Goal: Transaction & Acquisition: Purchase product/service

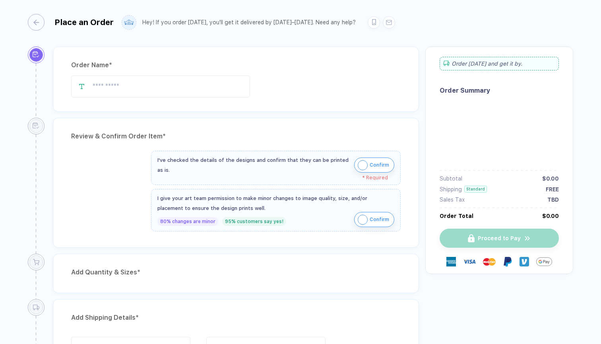
type input "**********"
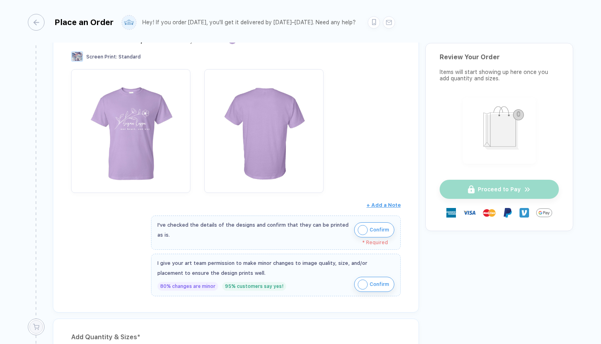
scroll to position [115, 0]
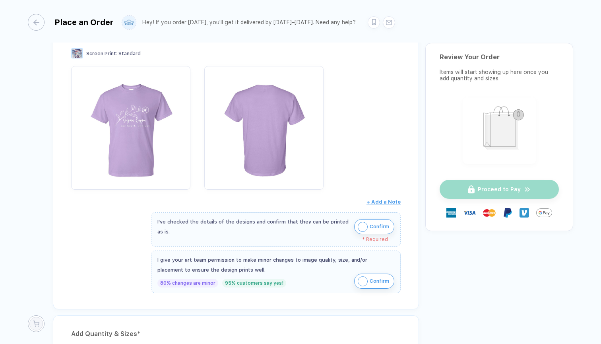
click at [360, 223] on img "button" at bounding box center [363, 227] width 10 height 10
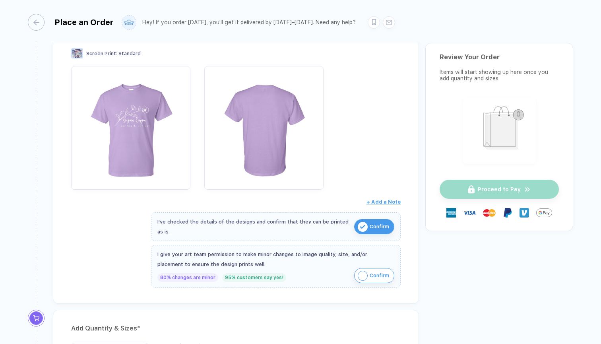
click at [365, 274] on img "button" at bounding box center [363, 276] width 10 height 10
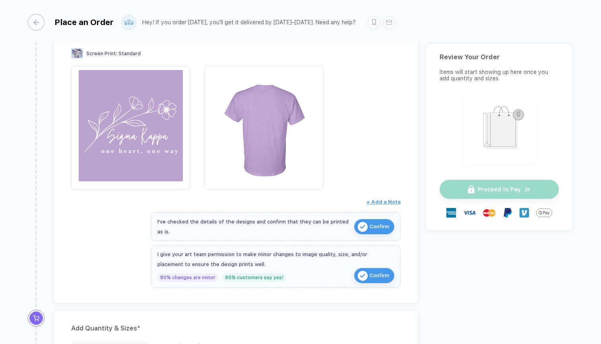
click at [136, 148] on img "button" at bounding box center [130, 125] width 111 height 111
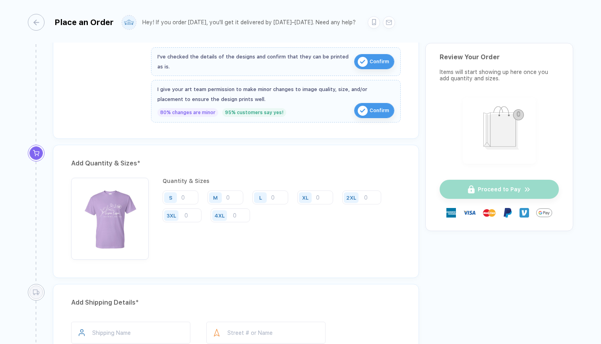
scroll to position [282, 0]
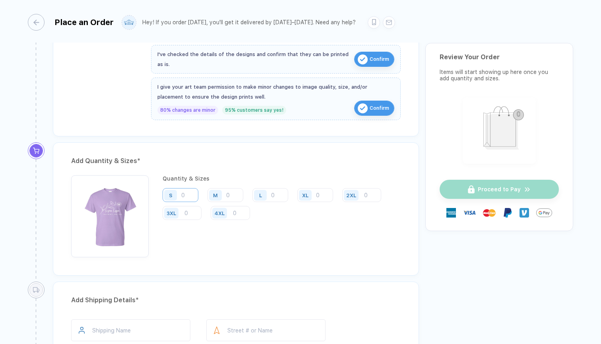
click at [188, 194] on input "number" at bounding box center [181, 195] width 36 height 14
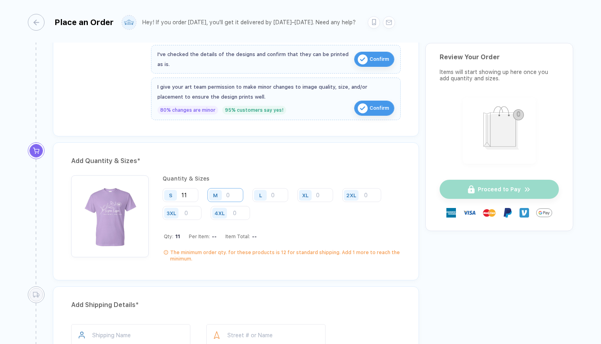
type input "11"
click at [236, 193] on input "number" at bounding box center [226, 195] width 36 height 14
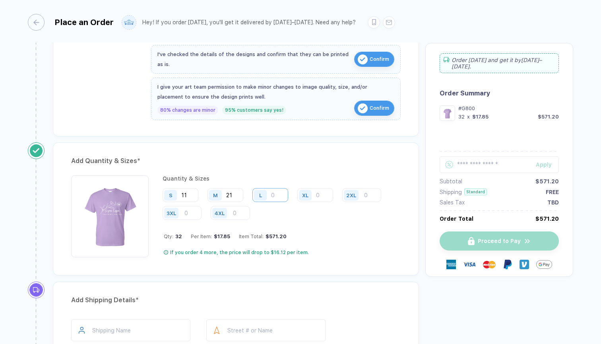
type input "21"
click at [277, 190] on input "number" at bounding box center [270, 195] width 36 height 14
type input "9"
click at [320, 193] on input "number" at bounding box center [315, 195] width 36 height 14
type input "1"
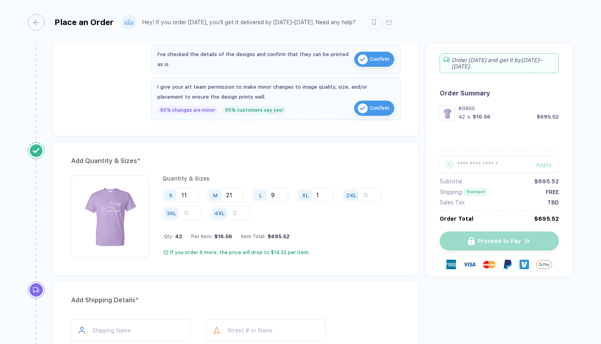
click at [357, 230] on div "Quantity & Sizes S 11 M 21 L 9 XL 1 2XL 3XL 4XL Qty: 42 Per Item: $16.56 Item T…" at bounding box center [282, 216] width 238 height 82
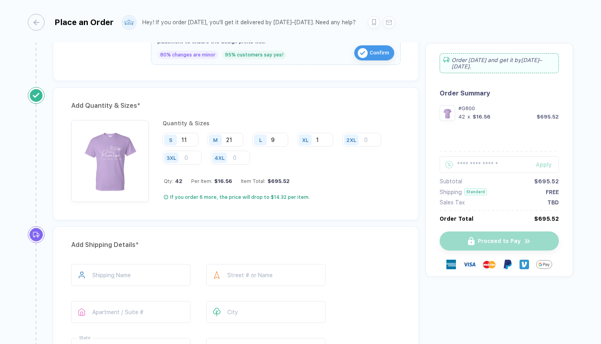
scroll to position [338, 0]
click at [235, 138] on input "21" at bounding box center [226, 139] width 36 height 14
type input "22"
click at [191, 136] on input "11" at bounding box center [181, 139] width 36 height 14
type input "12"
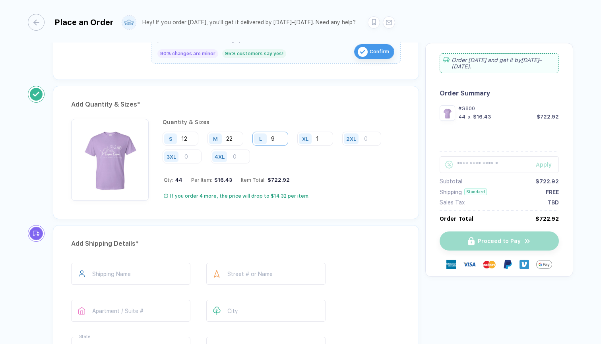
click at [277, 138] on input "9" at bounding box center [270, 139] width 36 height 14
type input "10"
click at [336, 182] on div "Qty: 45 Per Item: $16.36 Item Total: $736.20" at bounding box center [282, 180] width 237 height 6
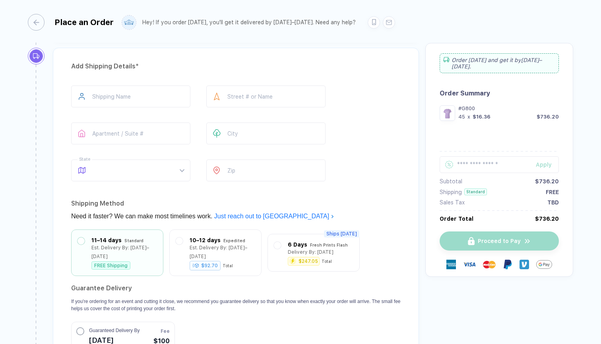
scroll to position [489, 0]
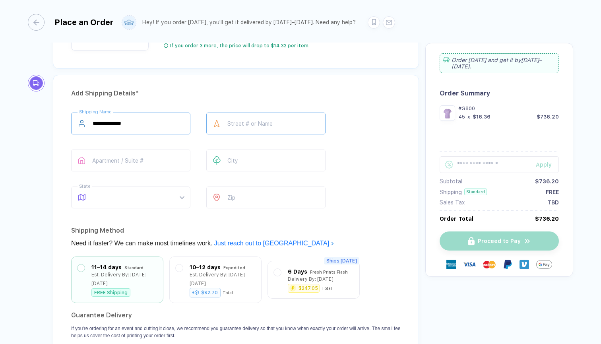
type input "**********"
type input "****"
click at [146, 200] on span at bounding box center [138, 197] width 91 height 21
type input "**********"
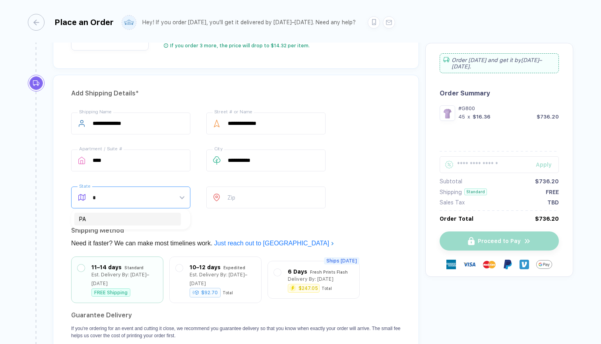
type input "**"
click at [78, 219] on div "PA" at bounding box center [127, 219] width 107 height 13
click at [258, 199] on input "number" at bounding box center [265, 197] width 119 height 22
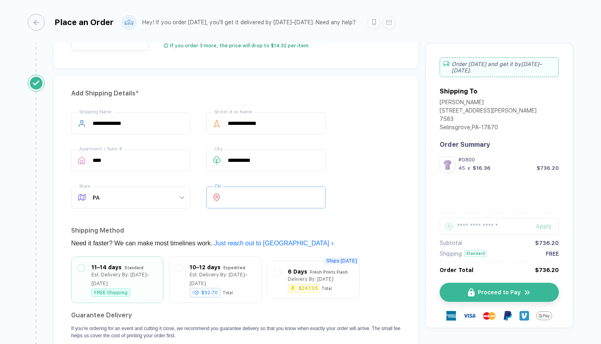
type input "*****"
click at [379, 170] on div "**********" at bounding box center [236, 162] width 330 height 99
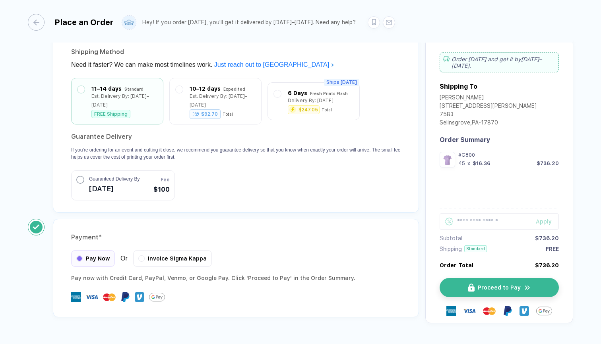
scroll to position [676, 0]
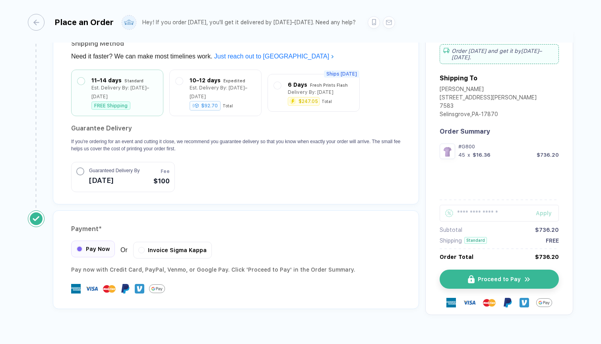
click at [99, 246] on span "Pay Now" at bounding box center [98, 249] width 24 height 6
click at [491, 276] on span "Proceed to Pay" at bounding box center [504, 279] width 43 height 6
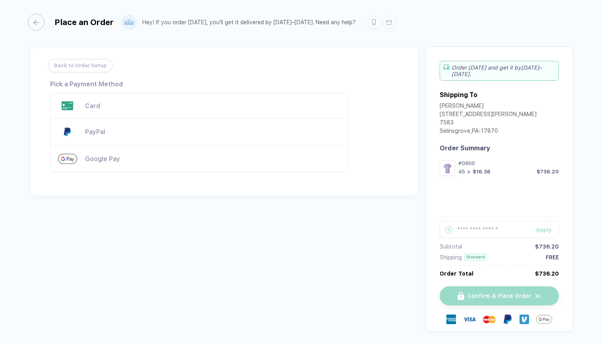
click at [170, 105] on div "Card" at bounding box center [212, 106] width 255 height 8
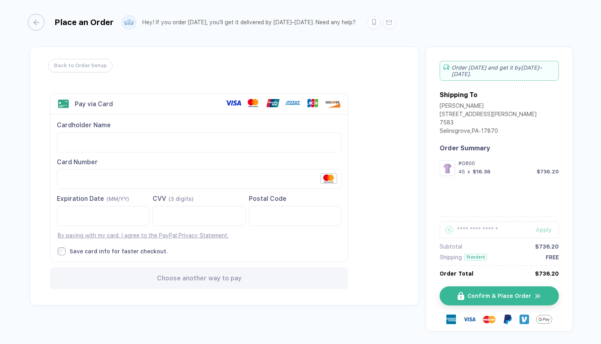
click at [387, 198] on div "Back to Order Setup Visa MasterCard Union Pay American Express JCB Discover Din…" at bounding box center [224, 176] width 389 height 259
click at [506, 293] on span "Confirm & Place Order" at bounding box center [504, 296] width 64 height 6
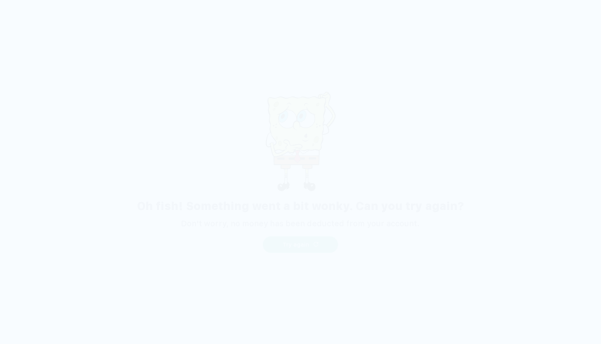
click at [306, 245] on span "Try again" at bounding box center [296, 244] width 27 height 6
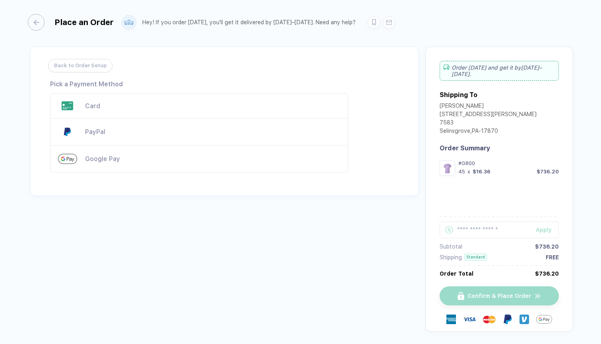
click at [282, 104] on div "Card" at bounding box center [212, 106] width 255 height 8
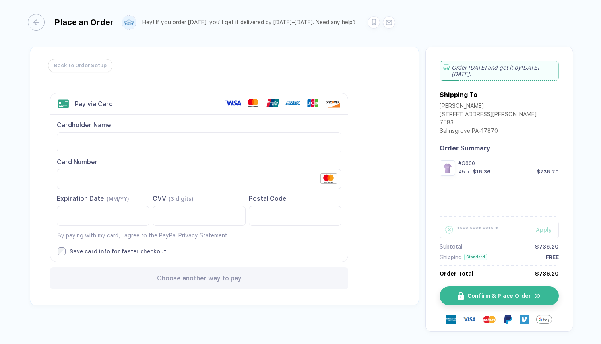
click at [403, 212] on div "Back to Order Setup Visa MasterCard Union Pay American Express JCB Discover Din…" at bounding box center [224, 176] width 389 height 259
click at [383, 218] on div "Back to Order Setup Visa MasterCard Union Pay American Express JCB Discover Din…" at bounding box center [224, 176] width 389 height 259
click at [74, 235] on link "By paying with my card, I agree to the PayPal Privacy Statement." at bounding box center [143, 235] width 171 height 6
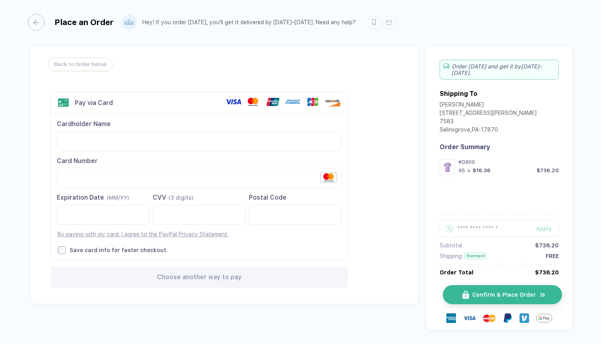
click at [478, 291] on span "Confirm & Place Order" at bounding box center [504, 294] width 64 height 6
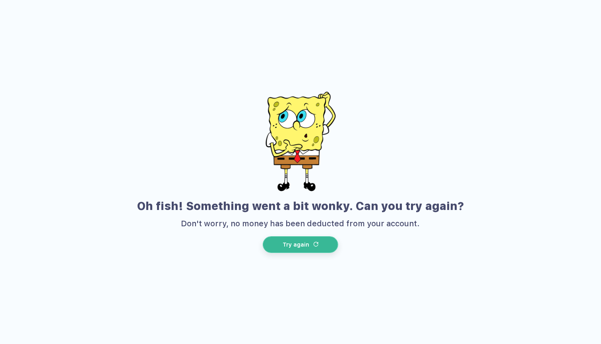
click at [303, 246] on span "Try again" at bounding box center [296, 244] width 27 height 6
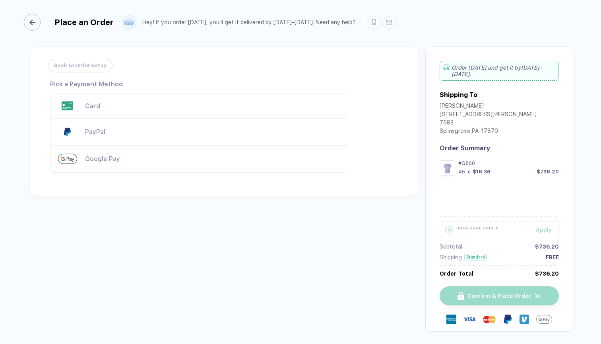
click at [33, 21] on icon "button" at bounding box center [32, 22] width 6 height 6
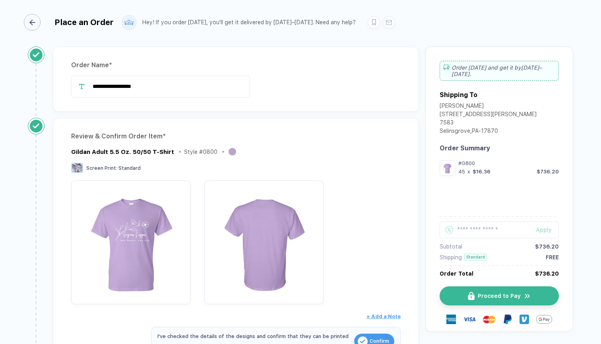
click at [33, 21] on icon "button" at bounding box center [32, 22] width 6 height 6
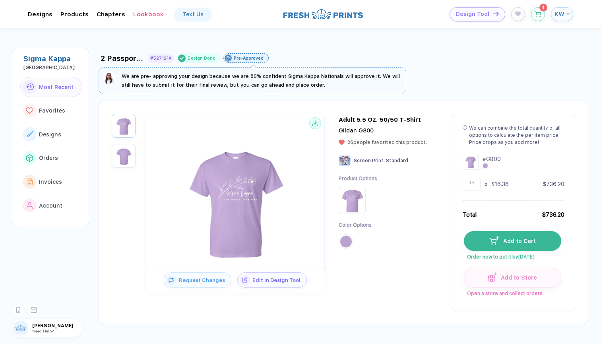
click at [533, 46] on div "2 Passport t-shirts #527121A Design Done Pre-Approved We are pre- approving you…" at bounding box center [350, 184] width 503 height 280
click at [539, 13] on icon "button" at bounding box center [538, 11] width 6 height 4
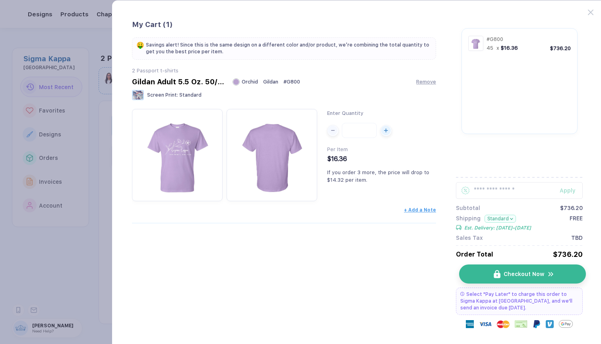
click at [496, 275] on img "button" at bounding box center [497, 274] width 7 height 8
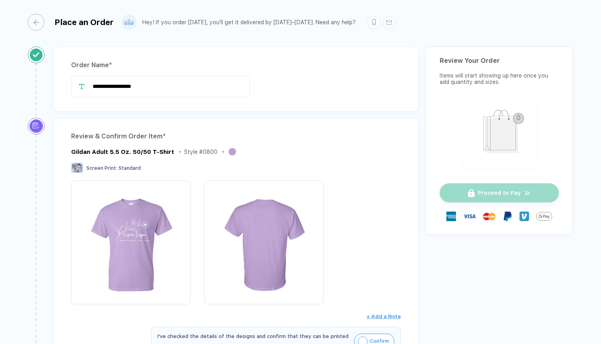
drag, startPoint x: 99, startPoint y: 87, endPoint x: 86, endPoint y: 87, distance: 12.7
click at [86, 87] on div "**********" at bounding box center [236, 87] width 330 height 22
type input "**********"
click at [285, 71] on div "Order Name *" at bounding box center [236, 65] width 330 height 13
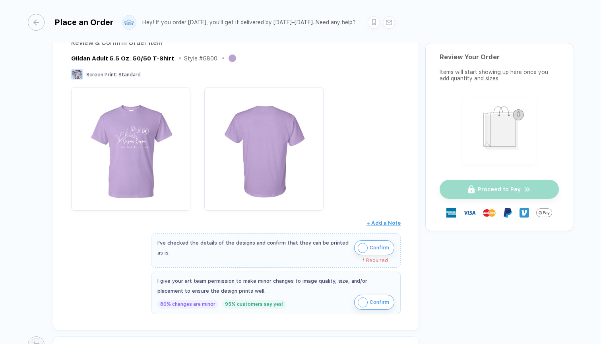
scroll to position [95, 0]
click at [359, 243] on img "button" at bounding box center [363, 247] width 10 height 10
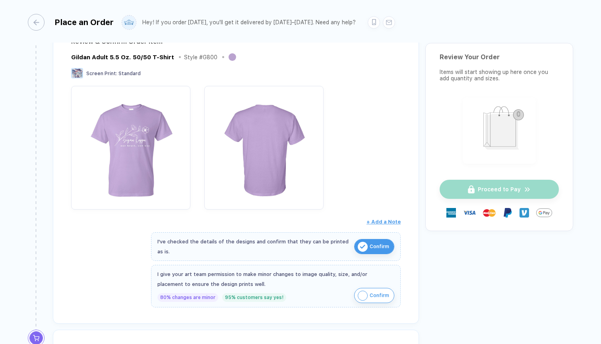
click at [360, 291] on img "button" at bounding box center [363, 296] width 10 height 10
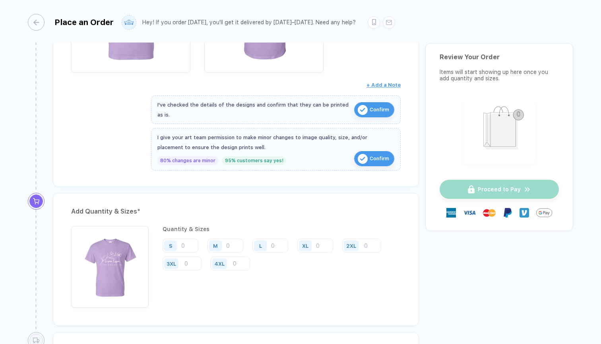
scroll to position [232, 0]
click at [183, 244] on input "number" at bounding box center [181, 245] width 36 height 14
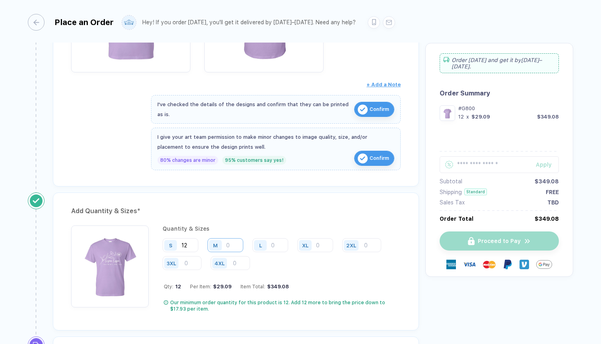
type input "12"
click at [234, 241] on input "number" at bounding box center [226, 245] width 36 height 14
type input "22"
click at [280, 243] on input "number" at bounding box center [270, 245] width 36 height 14
type input "10"
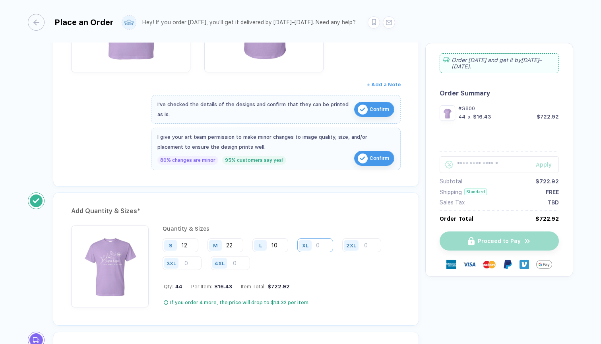
click at [325, 243] on input "number" at bounding box center [315, 245] width 36 height 14
type input "1"
click at [343, 288] on div "Qty: 45 Per Item: $16.36 Item Total: $736.20" at bounding box center [282, 287] width 237 height 6
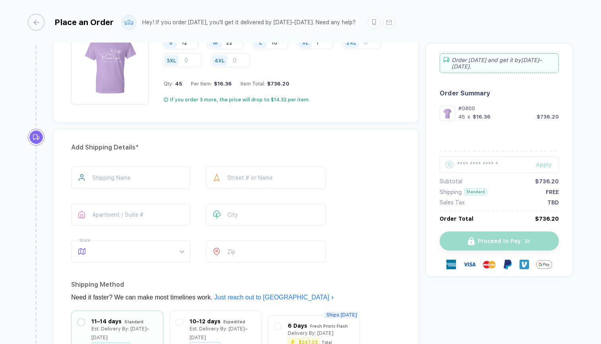
scroll to position [473, 0]
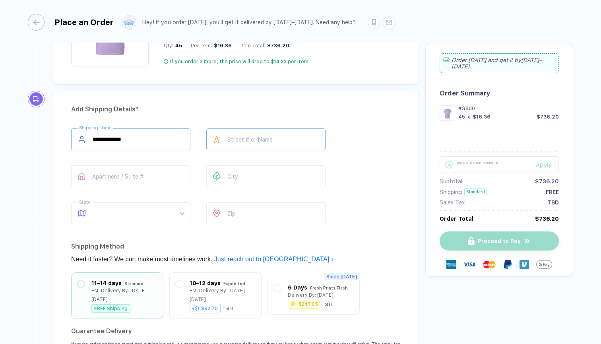
type input "**********"
type input "****"
click at [118, 218] on span at bounding box center [138, 213] width 91 height 21
type input "**********"
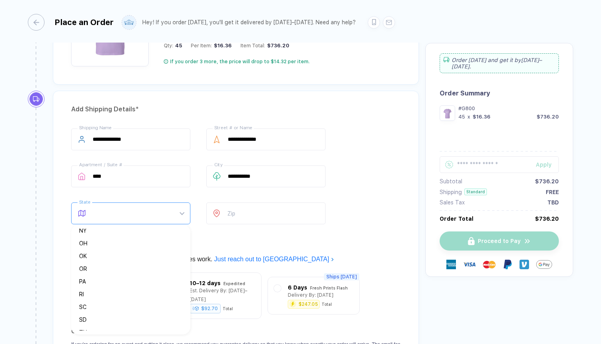
scroll to position [432, 0]
click at [104, 288] on div "PA" at bounding box center [127, 286] width 97 height 9
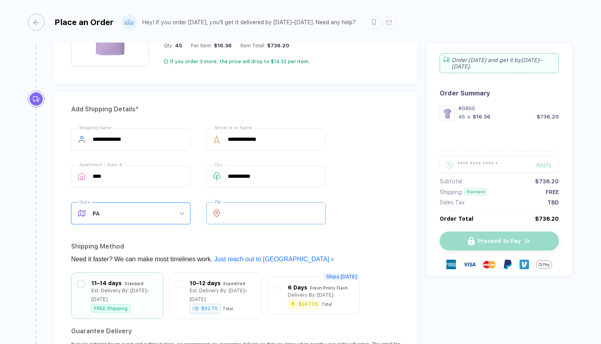
click at [245, 216] on input "number" at bounding box center [265, 213] width 119 height 22
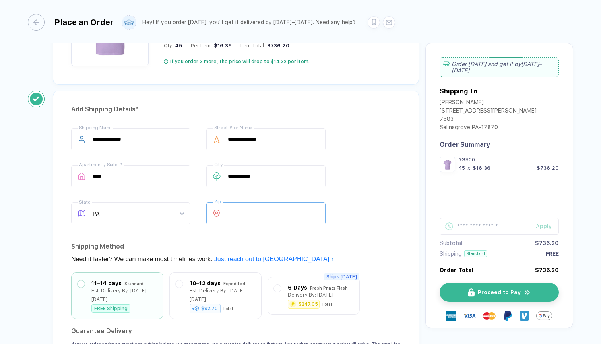
type input "*****"
click at [369, 184] on div "**********" at bounding box center [236, 177] width 330 height 99
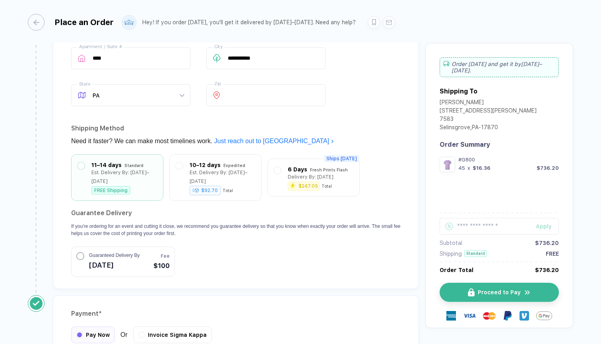
scroll to position [591, 0]
click at [141, 164] on div "Standard" at bounding box center [133, 163] width 19 height 9
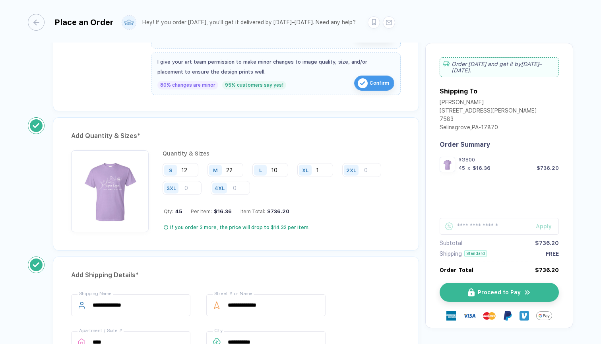
scroll to position [306, 0]
click at [367, 169] on input "number" at bounding box center [361, 171] width 39 height 14
type input "0"
click at [190, 188] on input "number" at bounding box center [182, 189] width 39 height 14
type input "0"
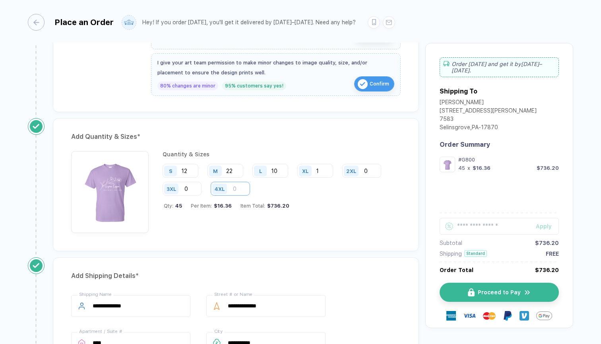
click at [235, 189] on input "number" at bounding box center [230, 189] width 39 height 14
type input "0"
click at [305, 226] on div "Quantity & Sizes S 12 M 22 L 10 XL 1 2XL 0 3XL 0 4XL 0 Qty: 45 Per Item: $16.36…" at bounding box center [282, 192] width 238 height 82
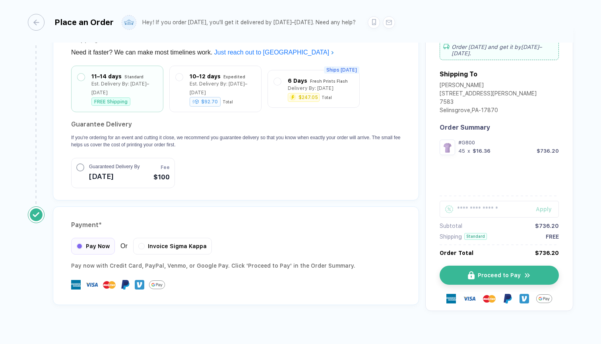
scroll to position [679, 0]
click at [489, 266] on button "Proceed to Pay" at bounding box center [502, 275] width 119 height 19
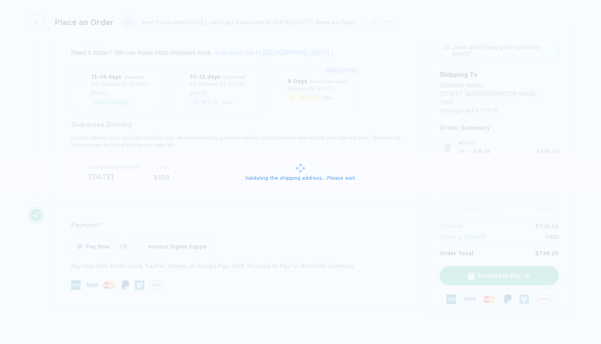
scroll to position [23, 0]
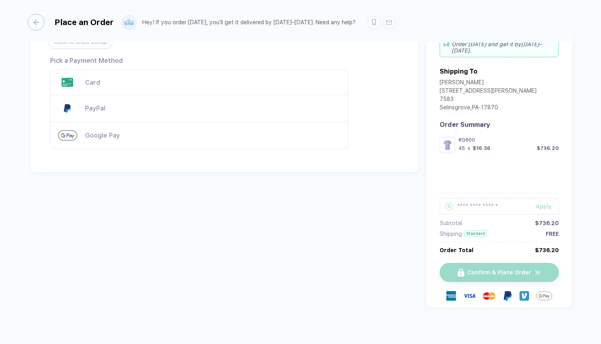
click at [168, 79] on div "Card" at bounding box center [212, 83] width 255 height 8
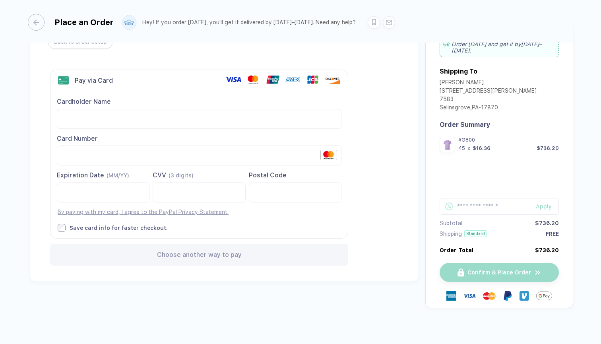
click at [26, 212] on div "Place an Order Hey! If you order today, you'll get it delivered by Oct 18–21. N…" at bounding box center [300, 172] width 601 height 345
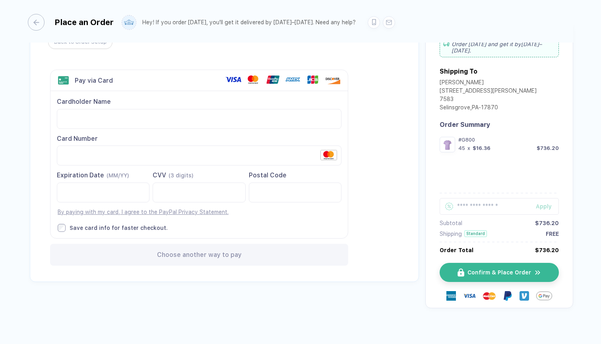
click at [401, 200] on div "Back to Order Setup Visa MasterCard Union Pay American Express JCB Discover Din…" at bounding box center [224, 152] width 389 height 259
click at [493, 269] on span "Confirm & Place Order" at bounding box center [504, 272] width 64 height 6
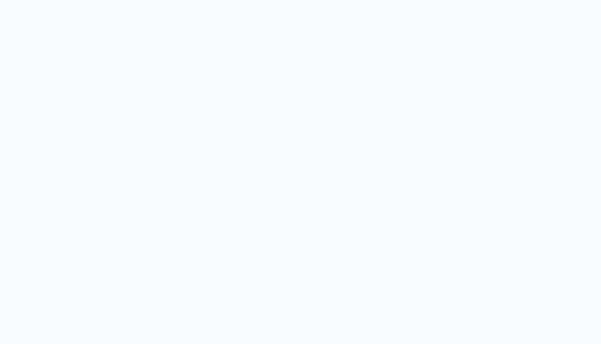
click at [313, 247] on span "button" at bounding box center [315, 244] width 5 height 6
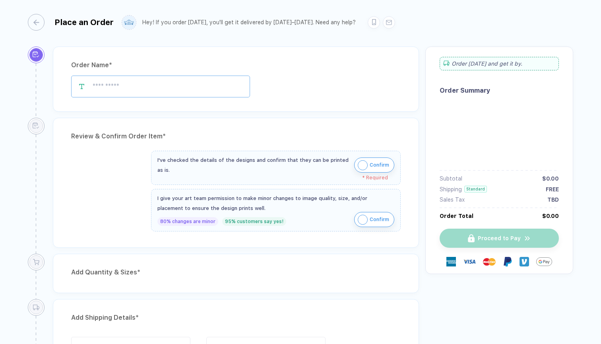
click at [181, 84] on input "text" at bounding box center [160, 87] width 179 height 22
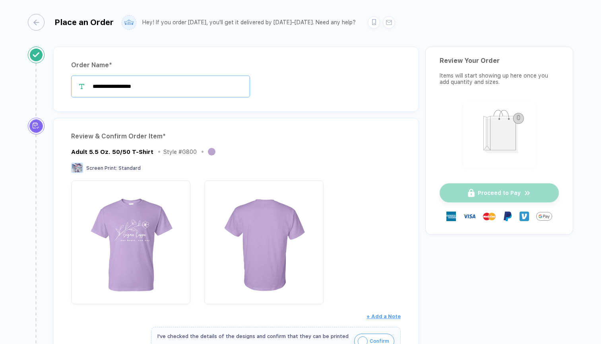
click at [98, 85] on input "**********" at bounding box center [160, 87] width 179 height 22
type input "**********"
click at [272, 85] on div "**********" at bounding box center [236, 87] width 330 height 22
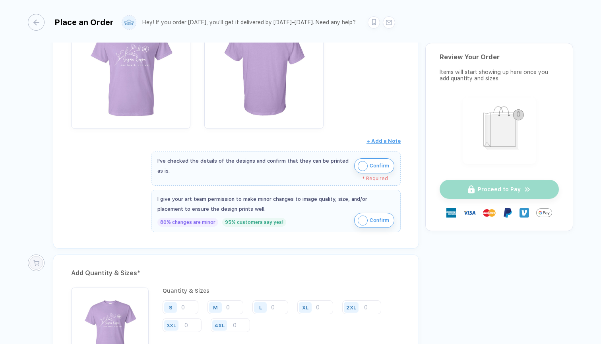
scroll to position [182, 0]
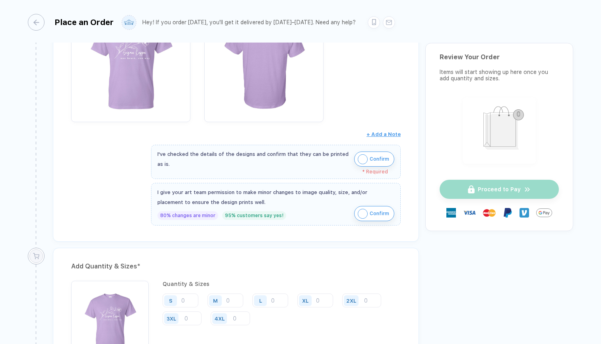
click at [358, 157] on img "button" at bounding box center [363, 159] width 10 height 10
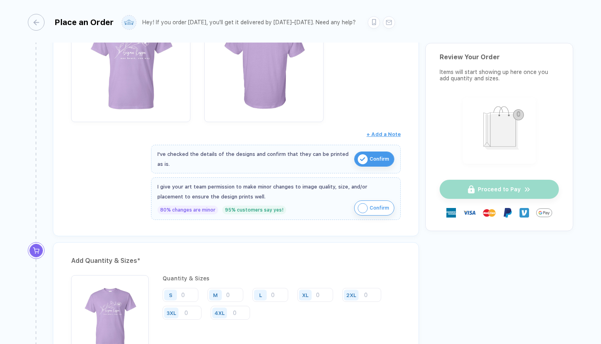
click at [360, 206] on img "button" at bounding box center [363, 208] width 10 height 10
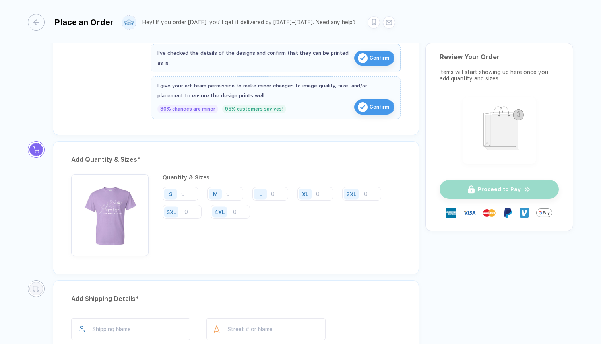
scroll to position [304, 0]
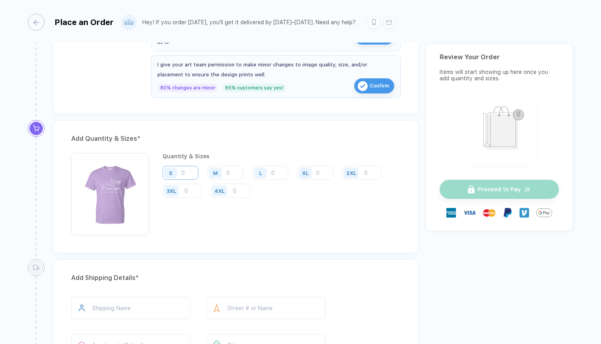
click at [191, 171] on input "number" at bounding box center [181, 173] width 36 height 14
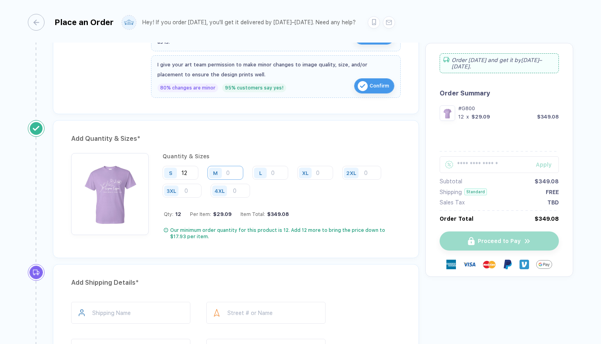
type input "12"
click at [231, 175] on input "number" at bounding box center [226, 173] width 36 height 14
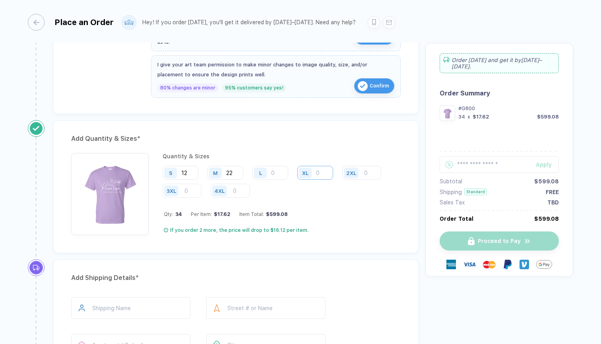
type input "22"
click at [320, 174] on input "number" at bounding box center [315, 173] width 36 height 14
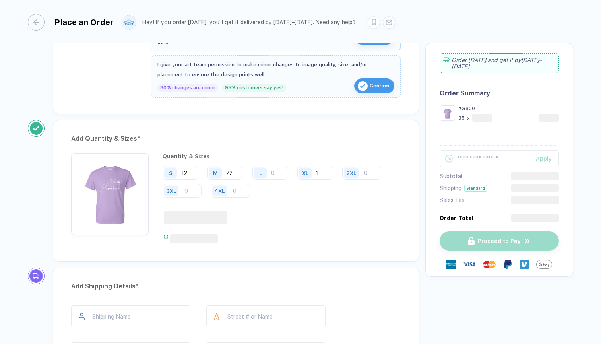
type input "1"
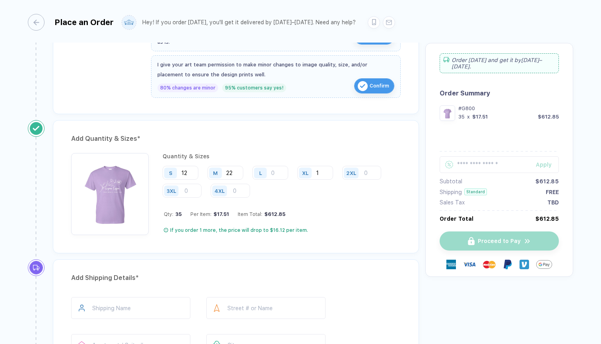
click at [359, 175] on div "2XL" at bounding box center [351, 172] width 15 height 11
click at [363, 175] on div "2XL" at bounding box center [352, 173] width 20 height 14
click at [369, 175] on input "number" at bounding box center [361, 173] width 39 height 14
type input "0"
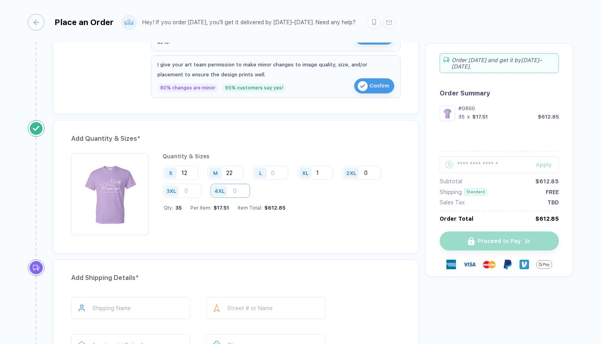
click at [234, 188] on input "number" at bounding box center [230, 191] width 39 height 14
type input "0"
click at [197, 191] on input "number" at bounding box center [182, 191] width 39 height 14
type input "0"
click at [274, 175] on input "number" at bounding box center [270, 173] width 36 height 14
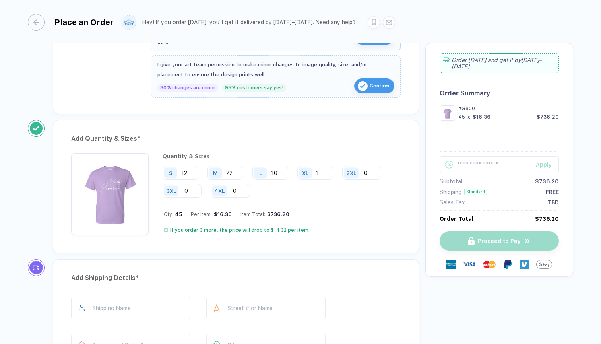
type input "10"
click at [363, 227] on div "If you order 3 more, the price will drop to $14.32 per item." at bounding box center [282, 230] width 237 height 6
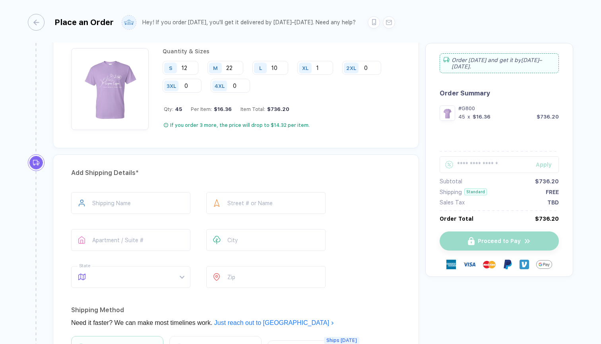
scroll to position [411, 0]
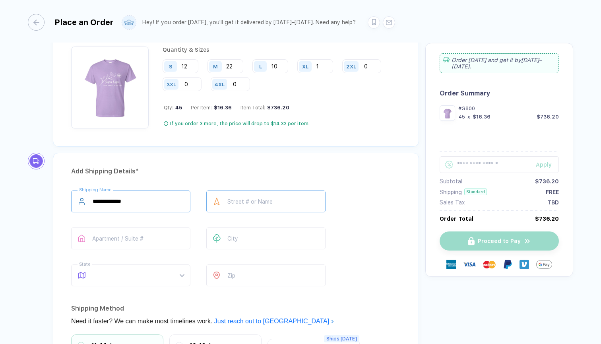
type input "**********"
type input "****"
click at [151, 275] on span at bounding box center [138, 275] width 91 height 21
type input "**********"
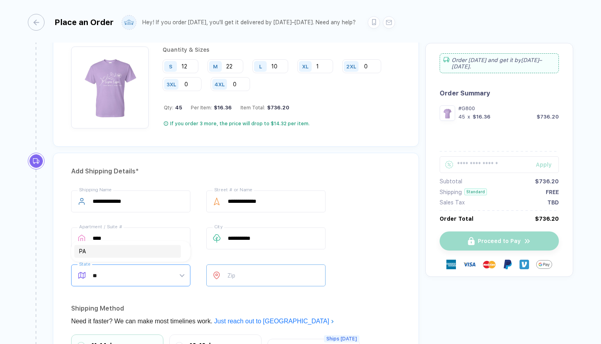
type input "**"
click at [256, 277] on input "number" at bounding box center [265, 275] width 119 height 22
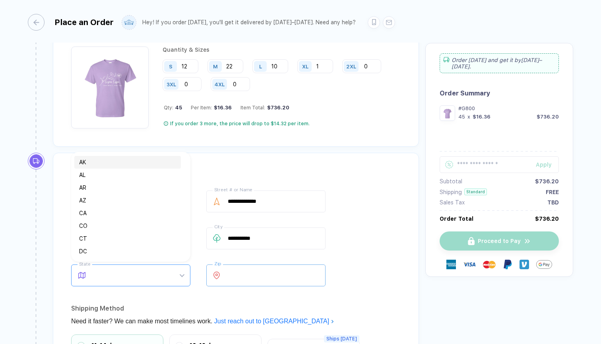
click at [183, 276] on span at bounding box center [138, 275] width 91 height 21
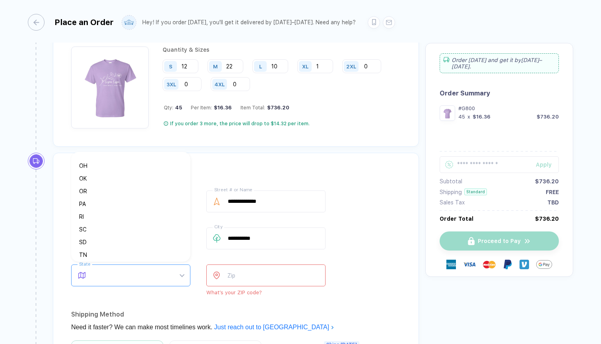
scroll to position [443, 0]
click at [123, 207] on div "PA" at bounding box center [127, 203] width 97 height 9
click at [260, 274] on input "number" at bounding box center [265, 275] width 119 height 22
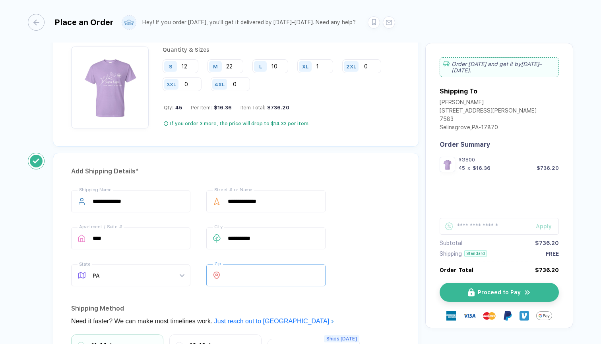
type input "*****"
click at [380, 236] on div "**********" at bounding box center [236, 239] width 330 height 99
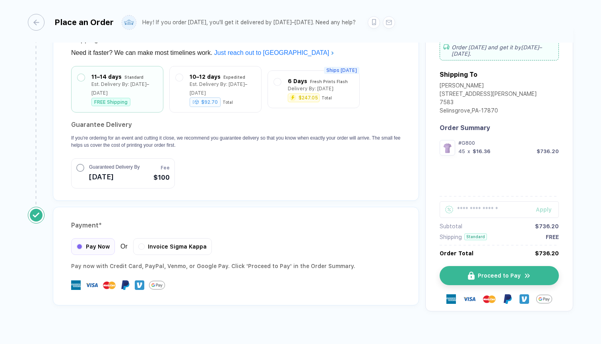
scroll to position [0, 0]
click at [101, 239] on div "Pay Now" at bounding box center [93, 245] width 44 height 17
click at [171, 241] on div "Invoice Sigma Kappa" at bounding box center [172, 245] width 79 height 17
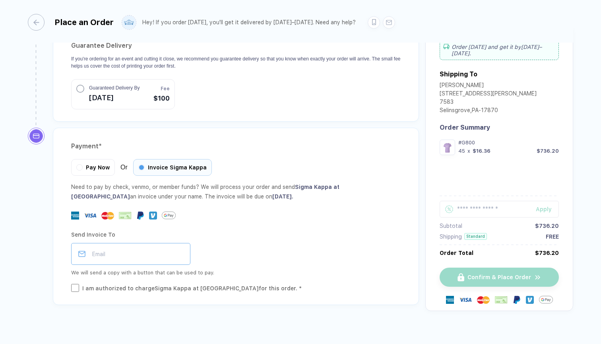
scroll to position [758, 0]
click at [99, 163] on span "Pay Now" at bounding box center [98, 166] width 24 height 6
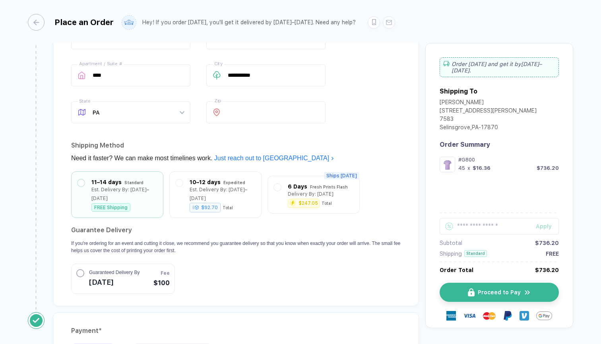
scroll to position [580, 0]
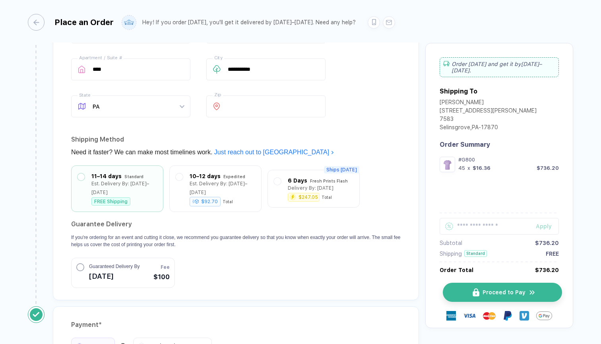
click at [480, 283] on button "Proceed to Pay" at bounding box center [502, 292] width 119 height 19
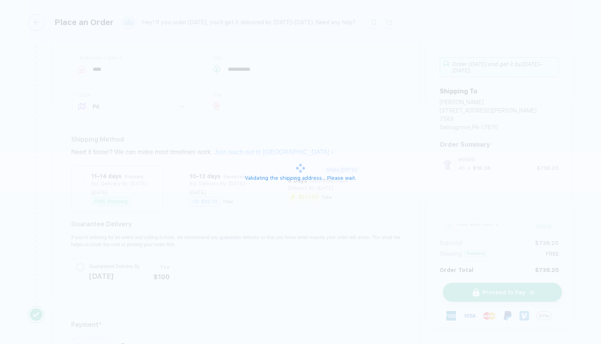
scroll to position [23, 0]
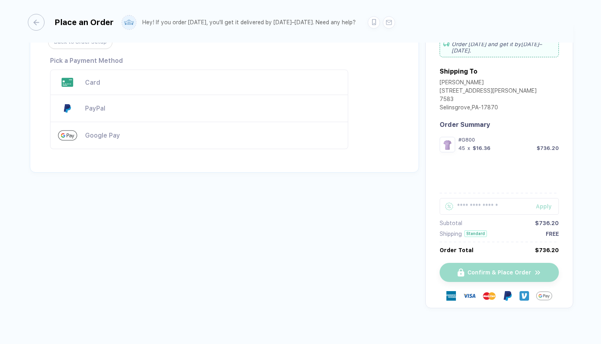
click at [273, 74] on div "Card" at bounding box center [199, 82] width 298 height 25
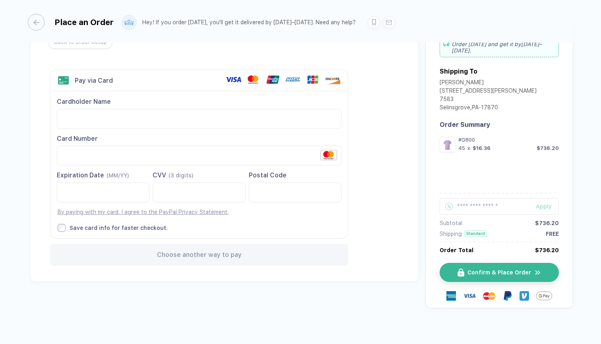
click at [382, 205] on div "Back to Order Setup Visa MasterCard Union Pay American Express JCB Discover Din…" at bounding box center [224, 152] width 389 height 259
click at [393, 166] on div "Back to Order Setup Visa MasterCard Union Pay American Express JCB Discover Din…" at bounding box center [224, 152] width 389 height 259
click at [476, 269] on span "Confirm & Place Order" at bounding box center [504, 272] width 64 height 6
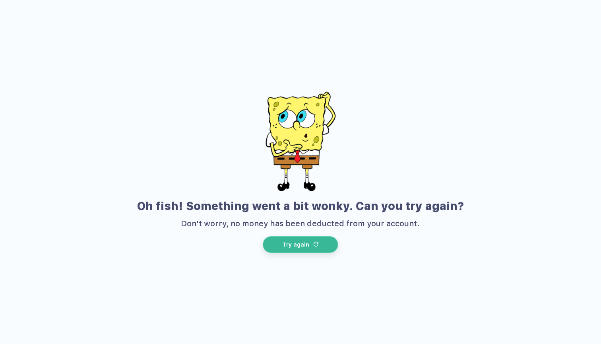
click at [314, 243] on img "button" at bounding box center [315, 244] width 5 height 5
